Goal: Task Accomplishment & Management: Use online tool/utility

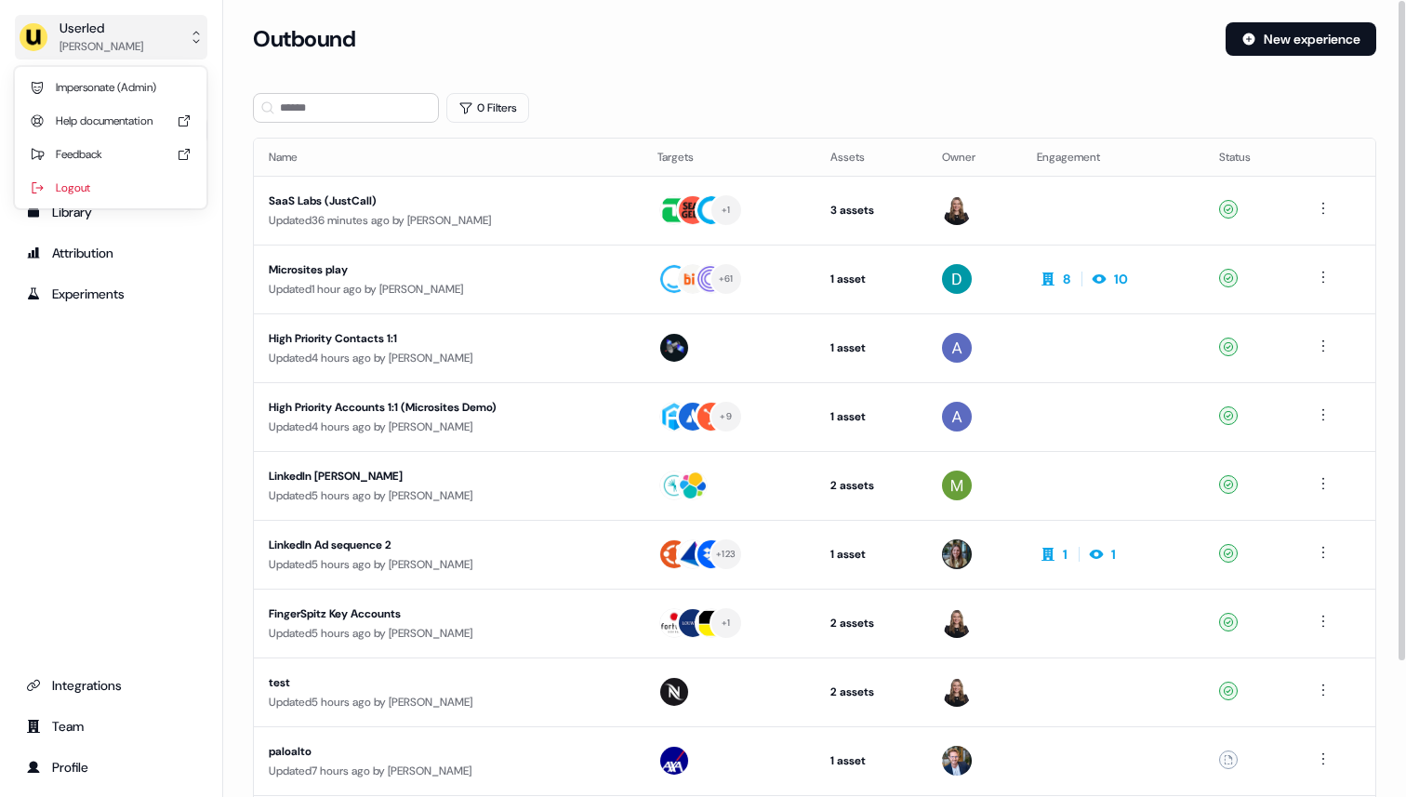
click at [182, 46] on button "Userled [PERSON_NAME]" at bounding box center [111, 37] width 193 height 45
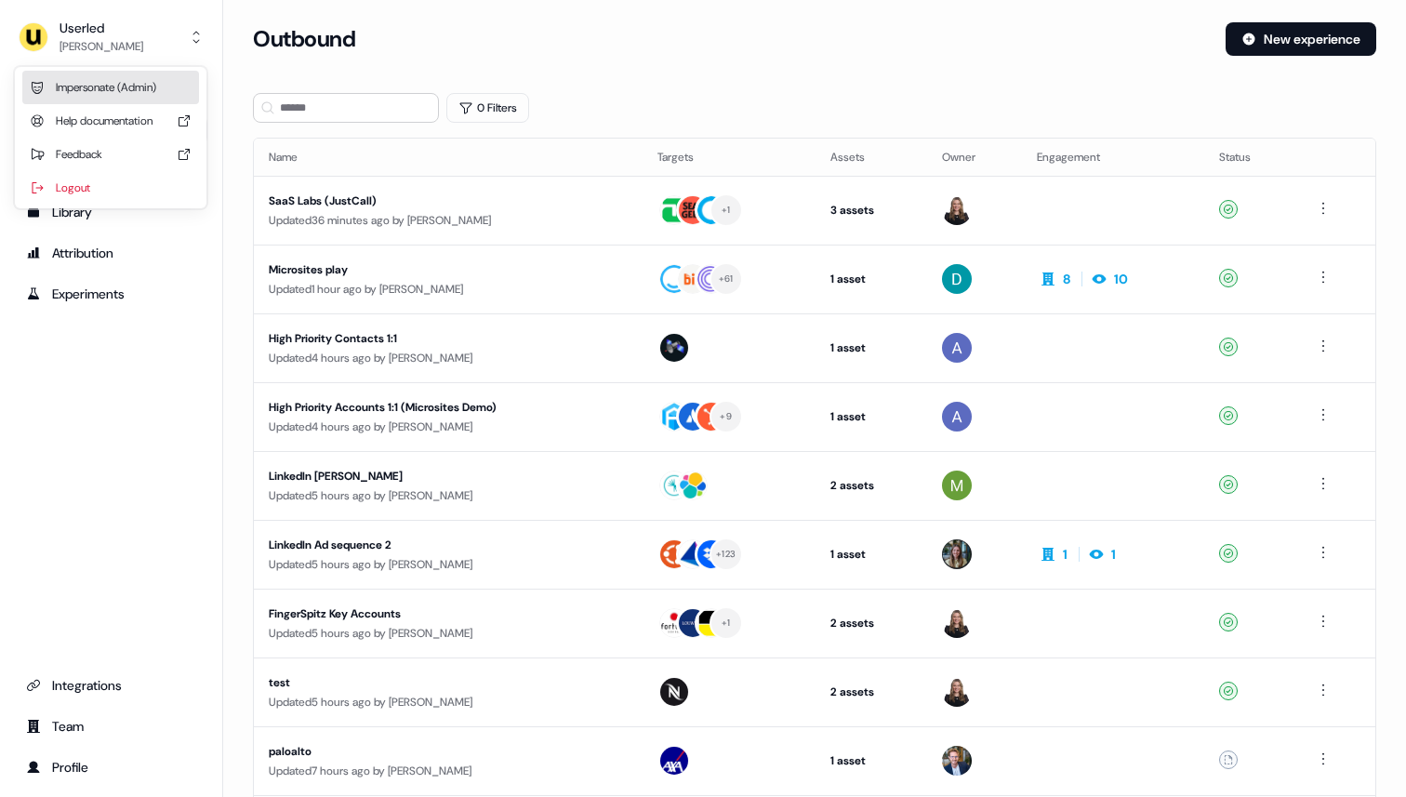
click at [152, 90] on div "Impersonate (Admin)" at bounding box center [110, 87] width 177 height 33
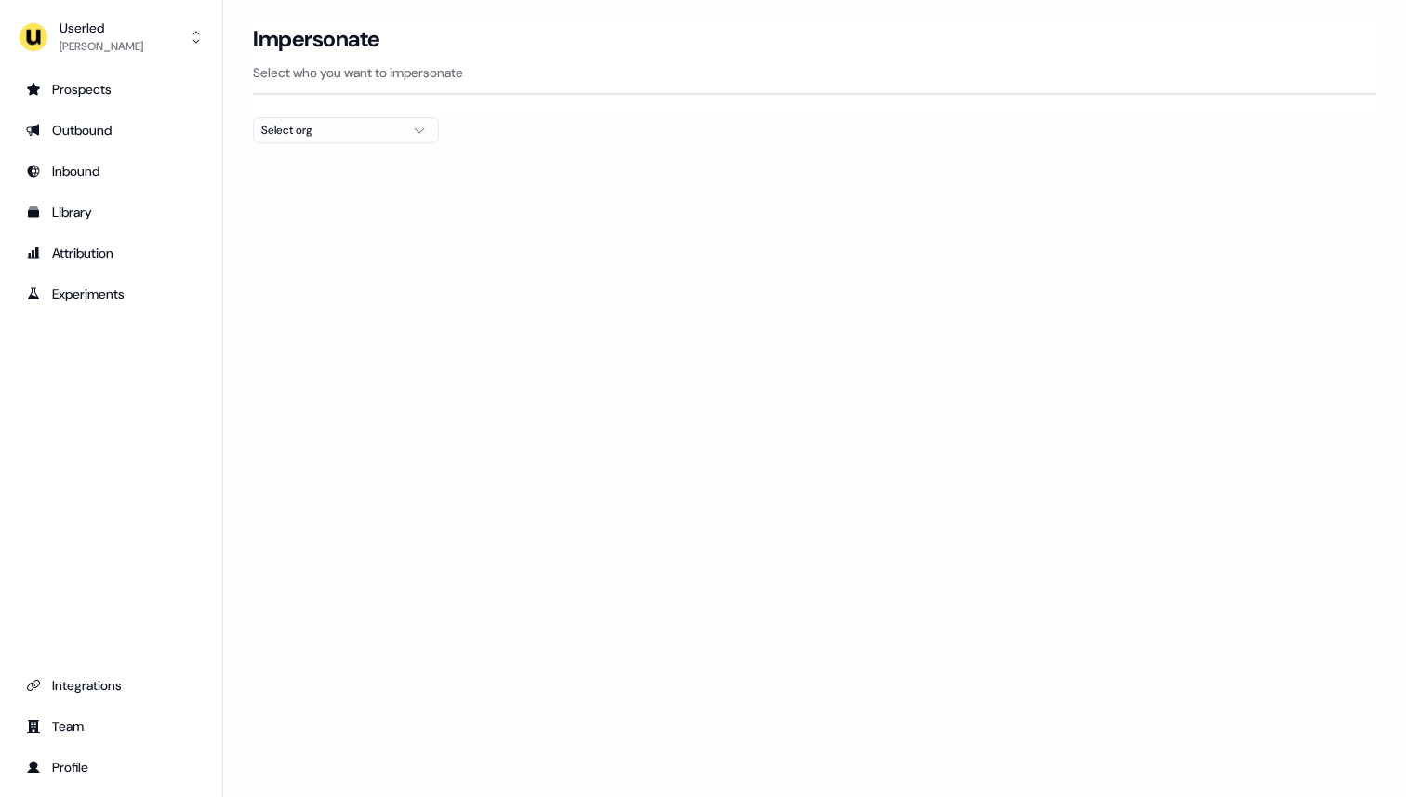
click at [294, 126] on div "Select org" at bounding box center [331, 130] width 140 height 19
type input "*****"
click at [299, 200] on div "Intentsify" at bounding box center [346, 197] width 184 height 30
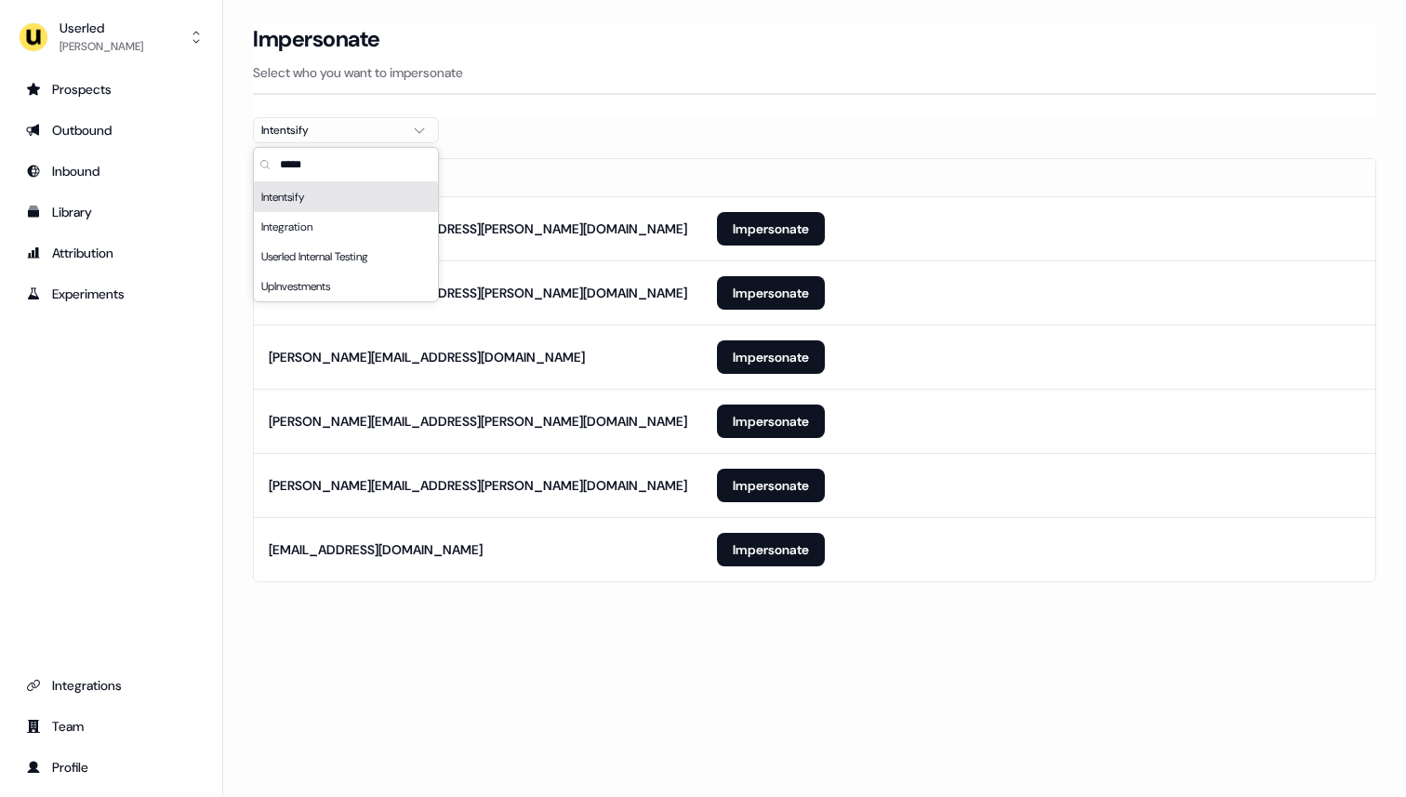
click at [793, 117] on section "Loading... Impersonate Select who you want to impersonate Intentsify Email [PER…" at bounding box center [814, 328] width 1183 height 612
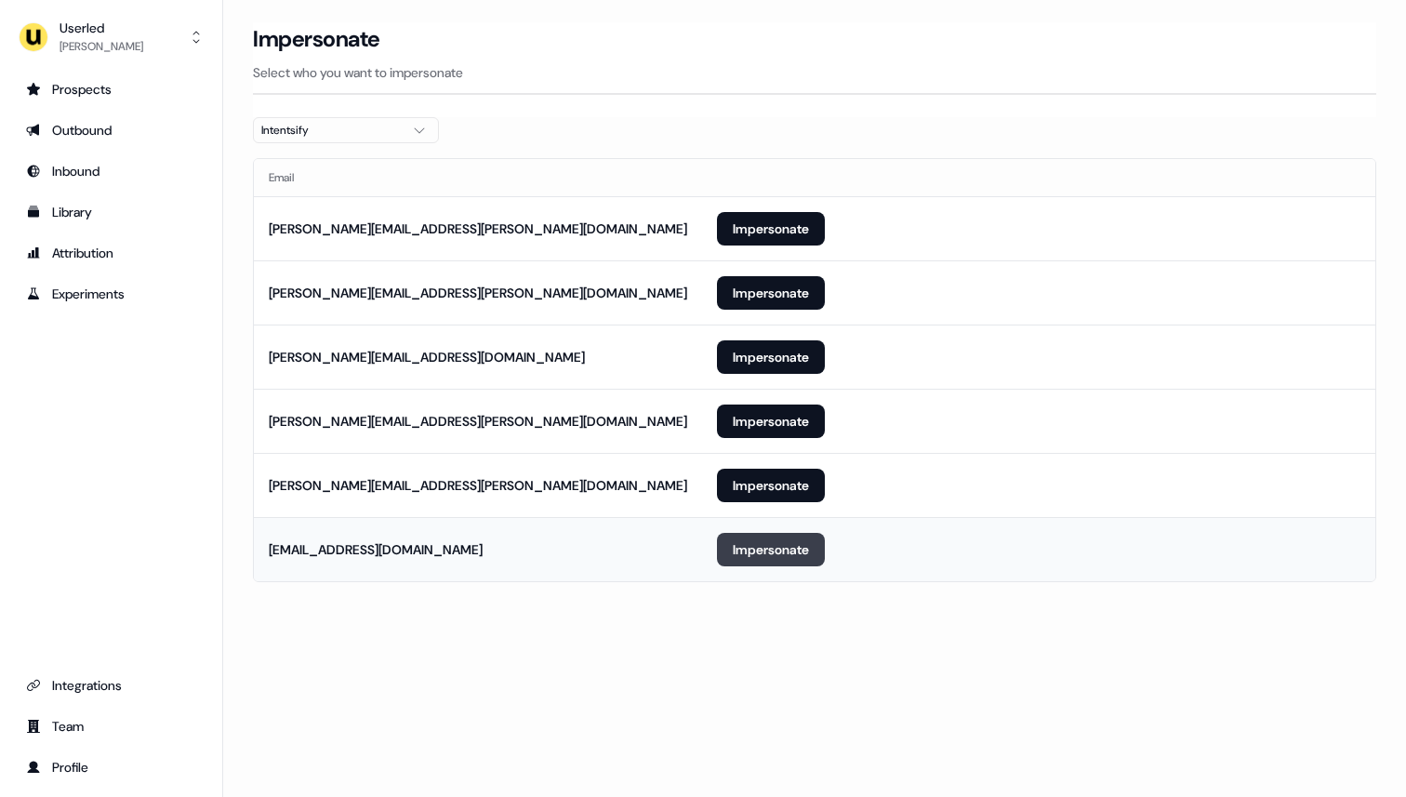
click at [779, 539] on button "Impersonate" at bounding box center [771, 549] width 108 height 33
